Goal: Task Accomplishment & Management: Manage account settings

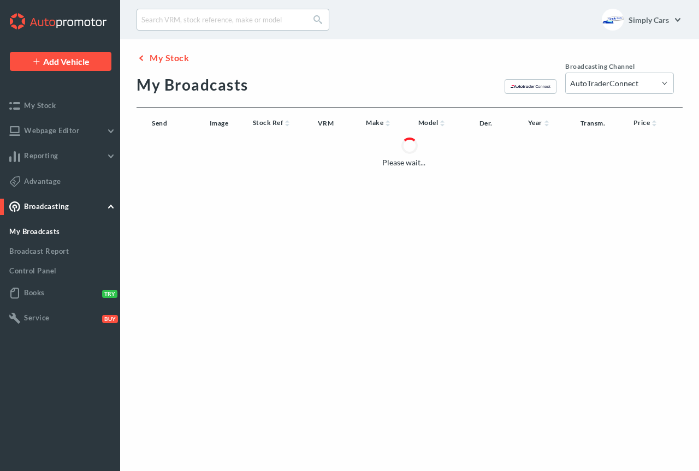
select select "161"
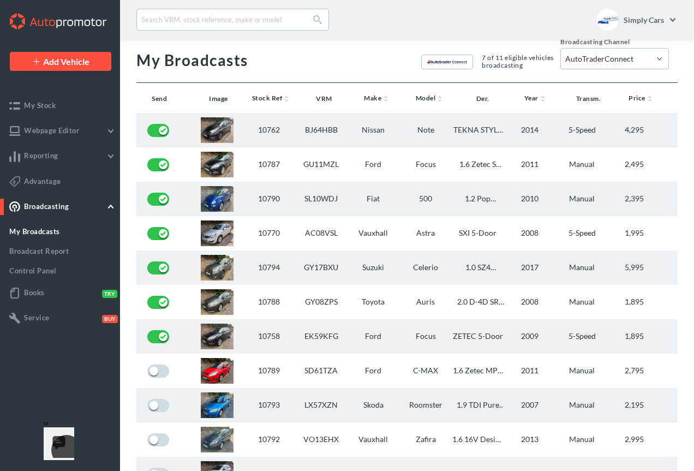
scroll to position [26, 0]
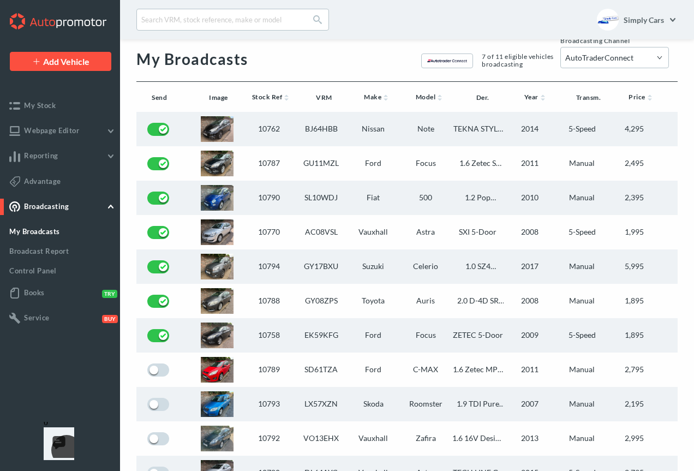
click at [153, 270] on label at bounding box center [158, 266] width 22 height 13
click at [153, 267] on input "checkbox" at bounding box center [150, 263] width 7 height 7
checkbox input "false"
click at [652, 56] on select "All Channels Autoego AutoTraderConnect CarCliq [GEOGRAPHIC_DATA] CarSite Friday…" at bounding box center [614, 57] width 109 height 21
select select "5"
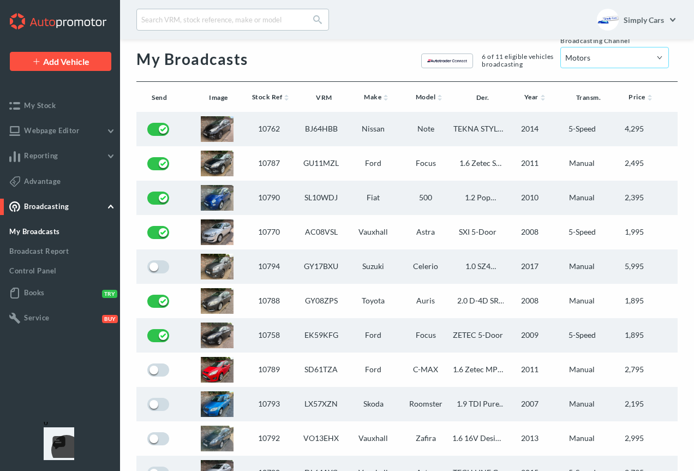
click at [565, 68] on select "All Channels Autoego AutoTraderConnect CarCliq [GEOGRAPHIC_DATA] CarSite Friday…" at bounding box center [614, 57] width 109 height 21
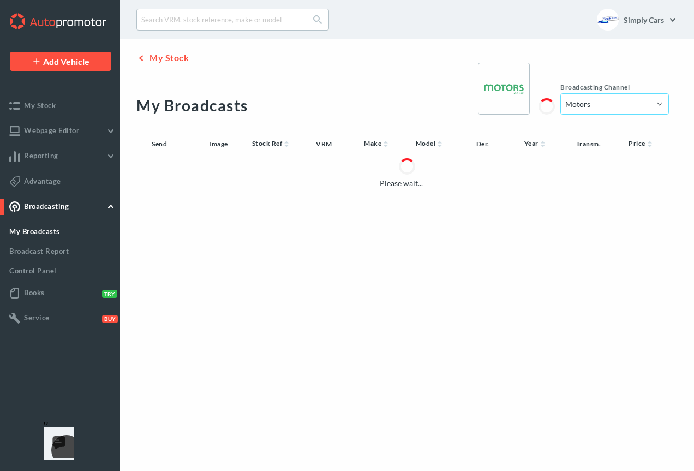
scroll to position [0, 0]
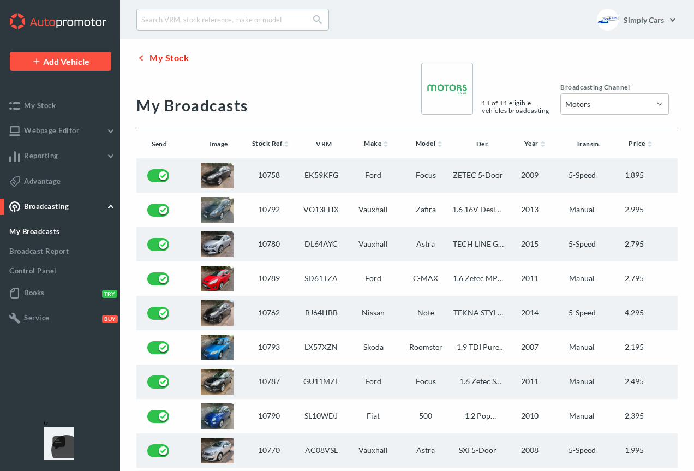
click at [170, 56] on link "My Stock" at bounding box center [162, 57] width 52 height 10
